Goal: Information Seeking & Learning: Learn about a topic

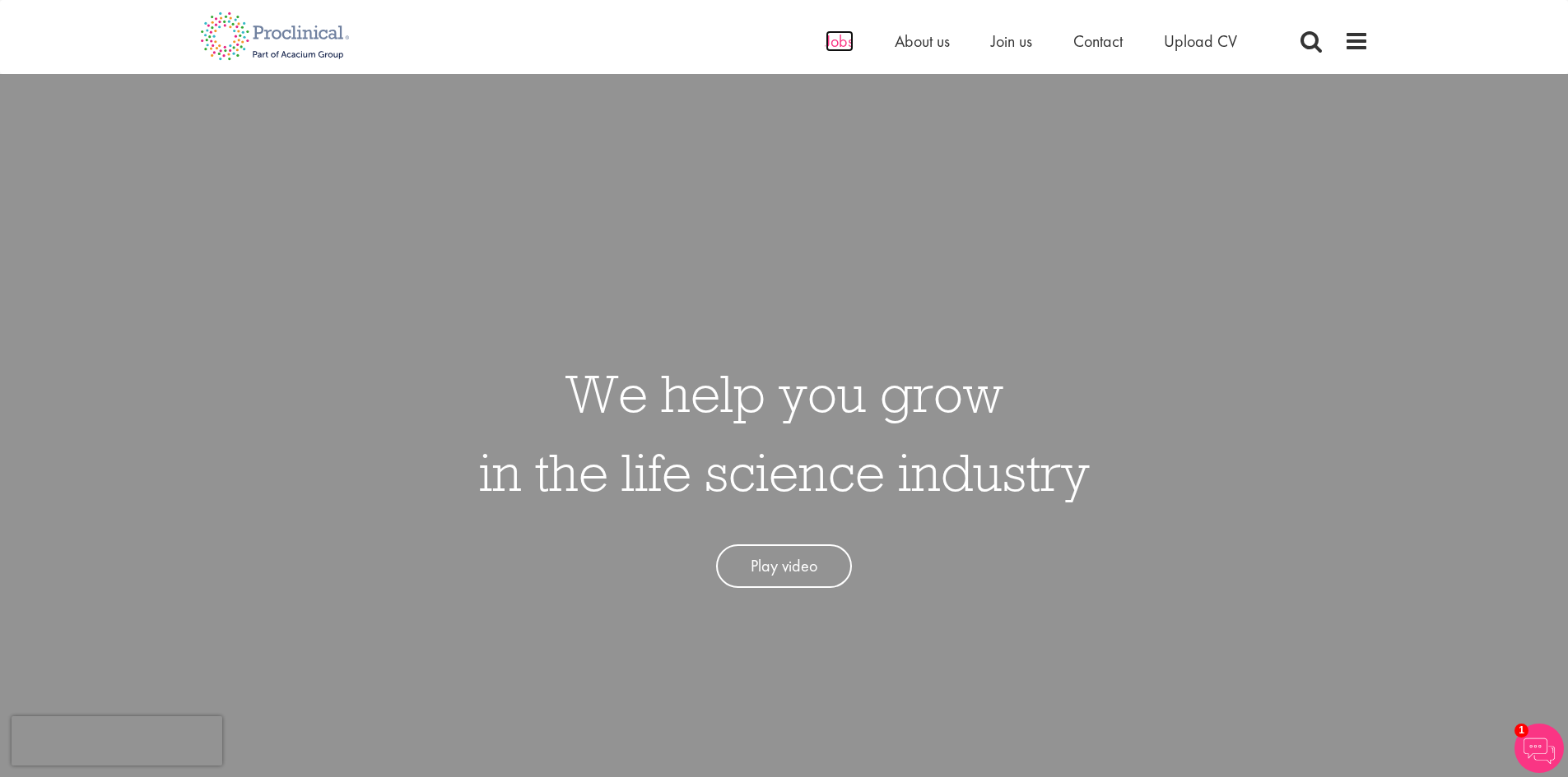
click at [834, 40] on span "Jobs" at bounding box center [839, 40] width 28 height 22
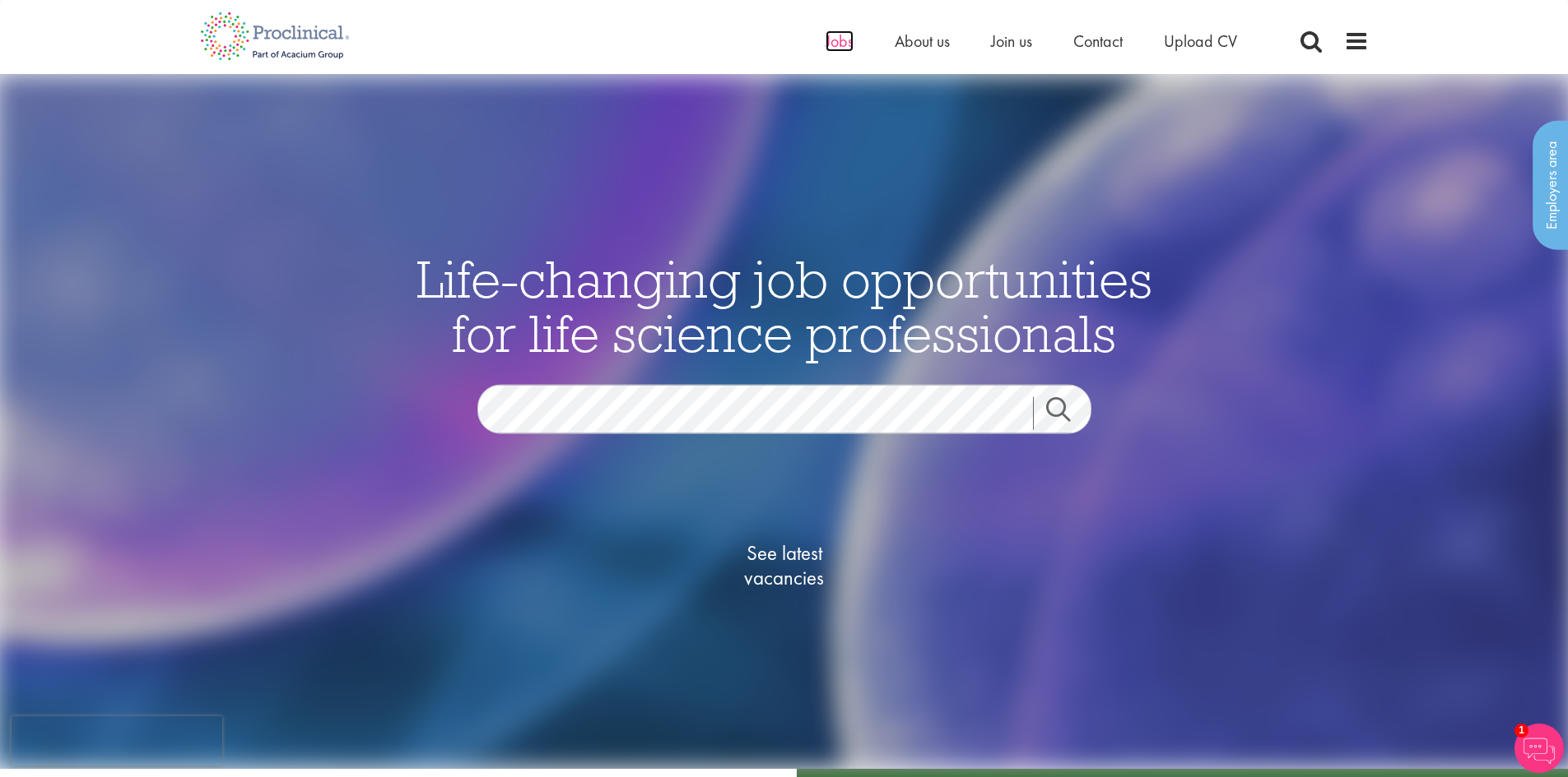
click at [844, 39] on span "Jobs" at bounding box center [839, 40] width 28 height 22
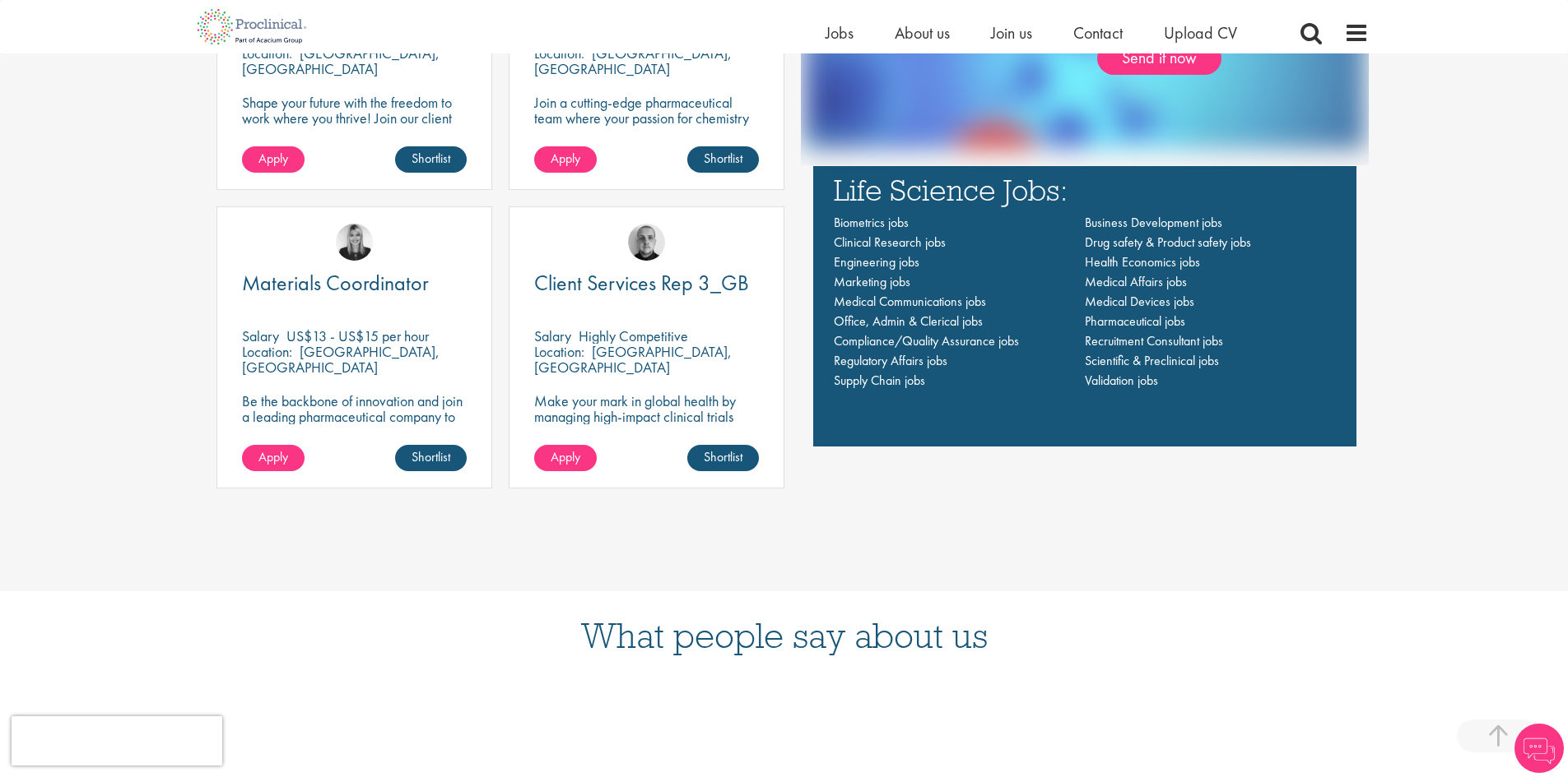
scroll to position [1398, 0]
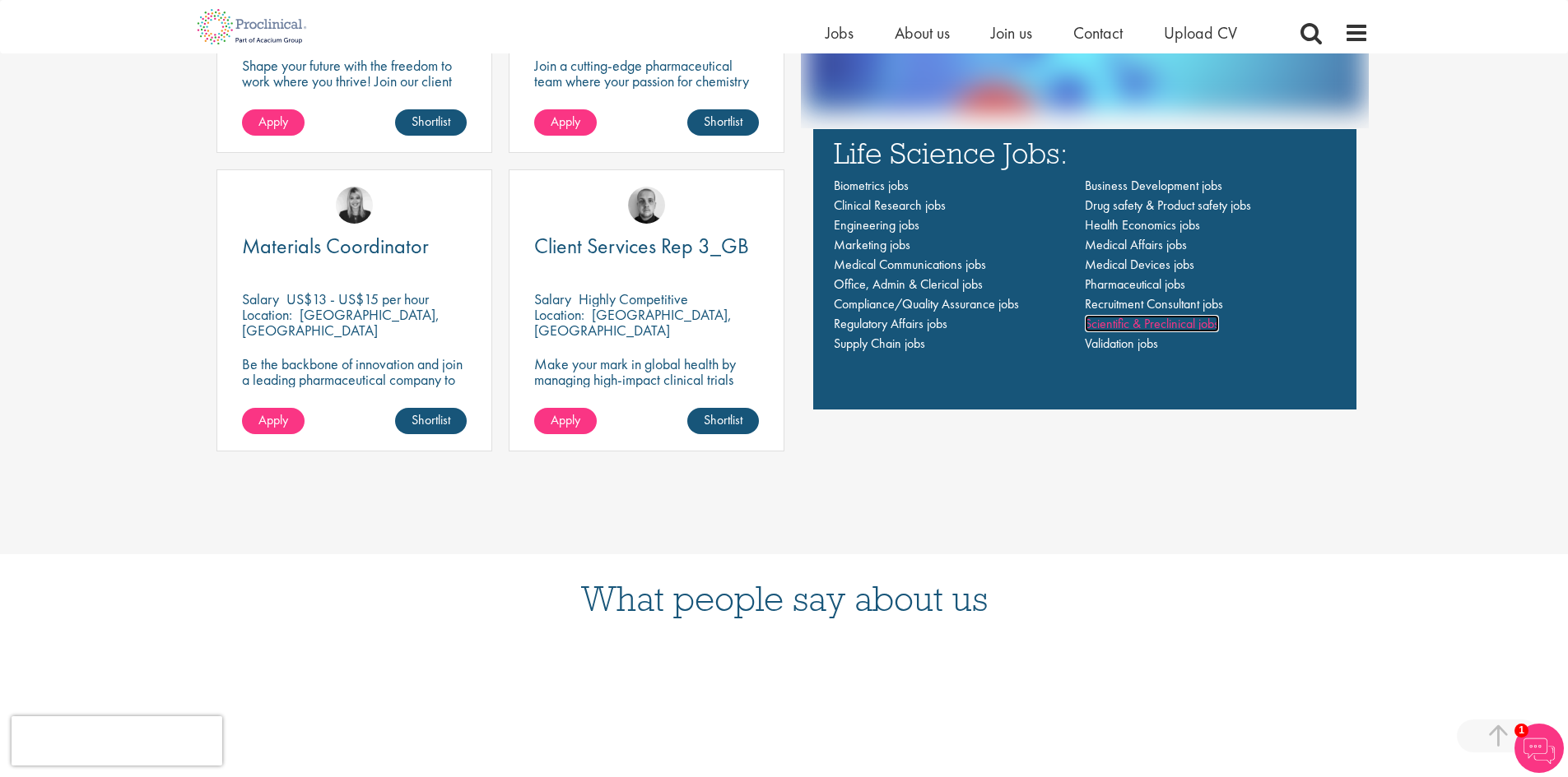
click at [1103, 321] on span "Scientific & Preclinical jobs" at bounding box center [1152, 323] width 134 height 17
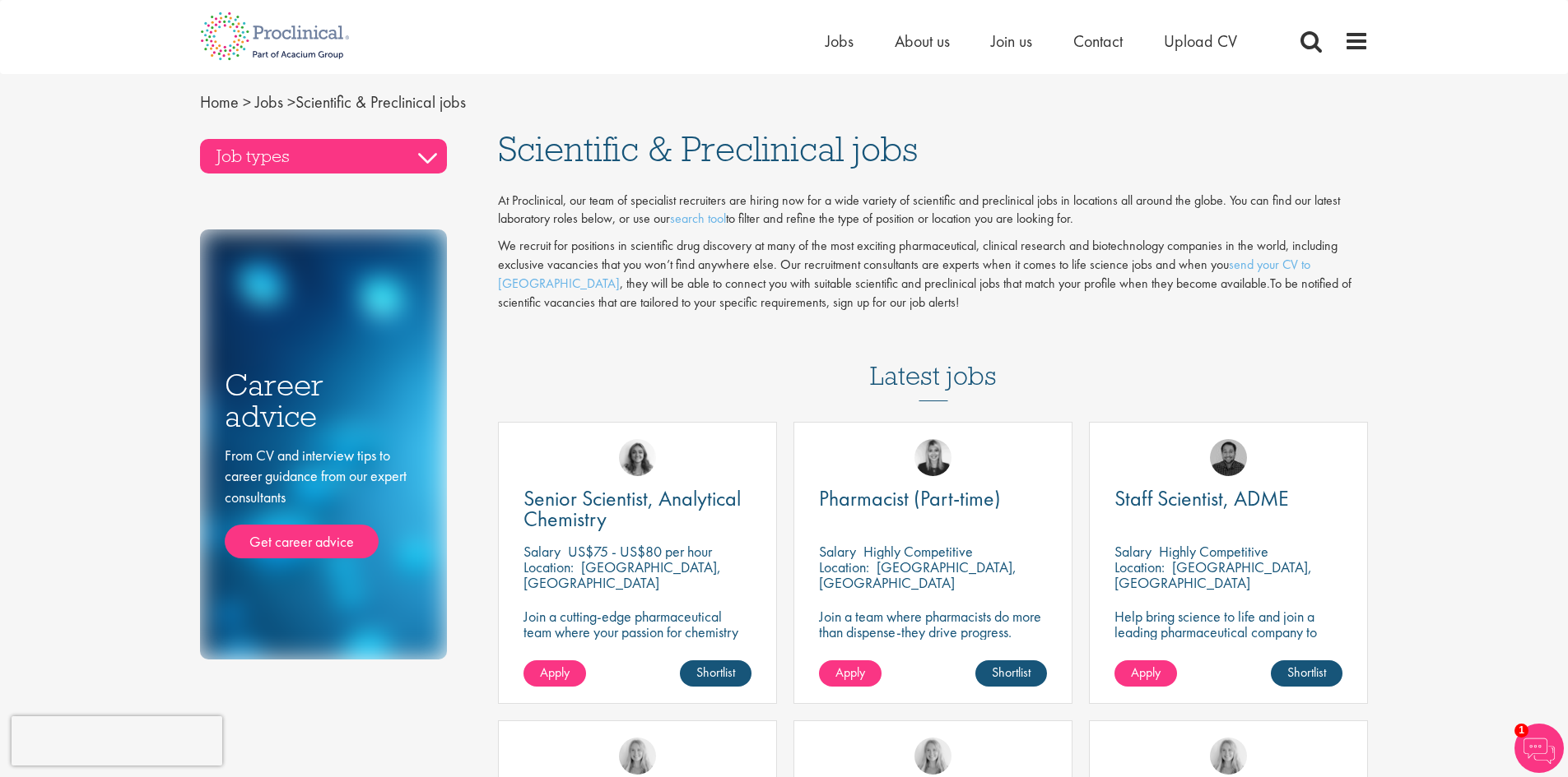
click at [277, 167] on h3 "Job types" at bounding box center [323, 156] width 247 height 35
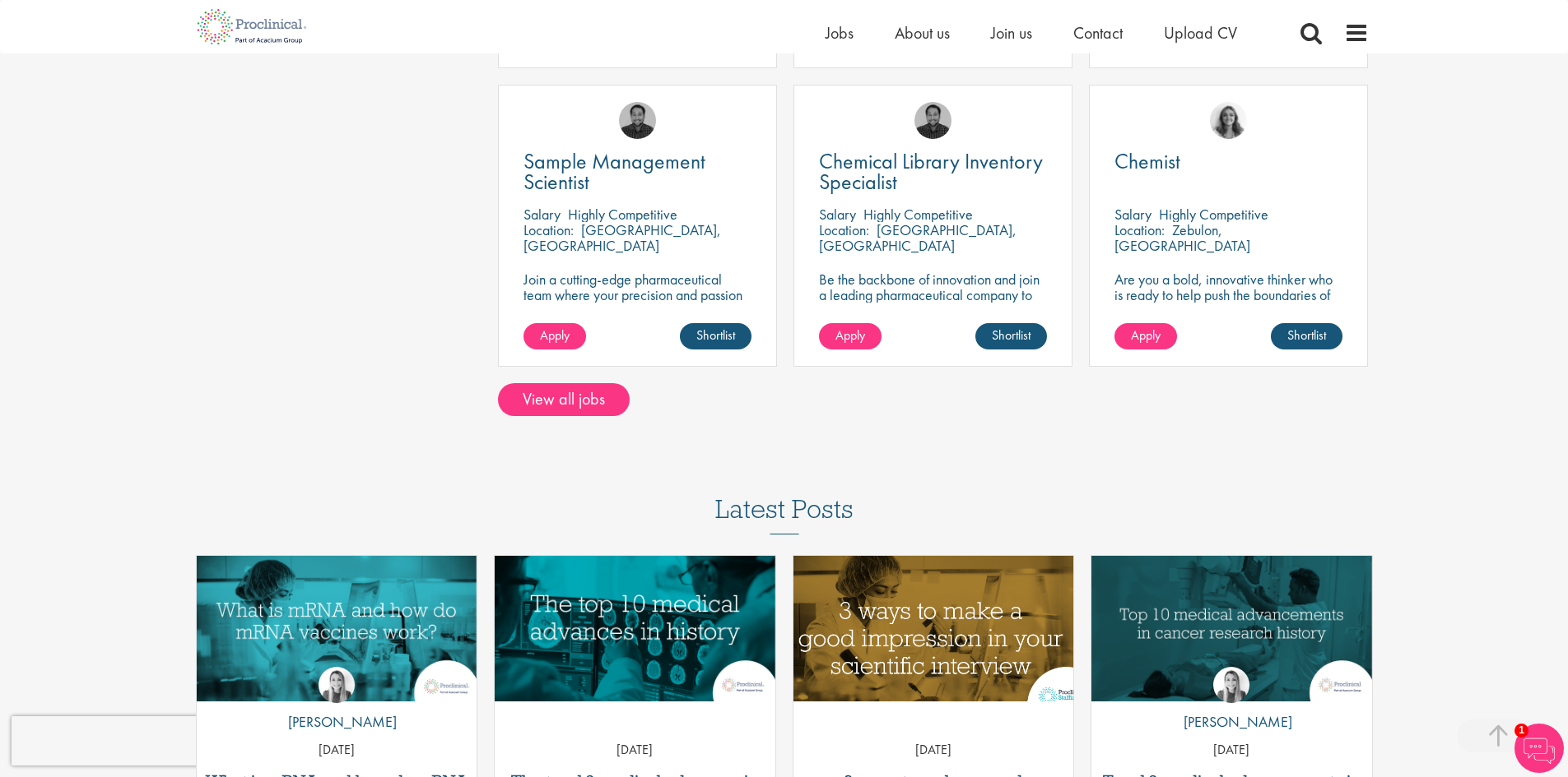
scroll to position [1152, 0]
